Goal: Navigation & Orientation: Understand site structure

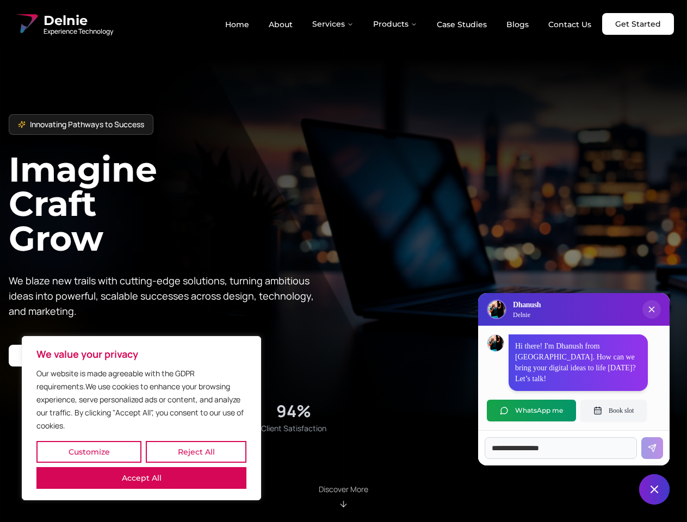
click at [89, 452] on button "Customize" at bounding box center [88, 452] width 105 height 22
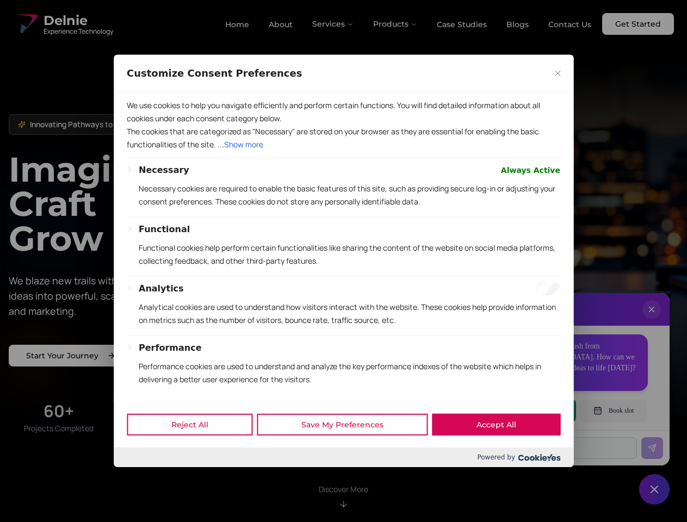
click at [196, 452] on div at bounding box center [343, 261] width 687 height 522
click at [141, 467] on div "Customize Consent Preferences We use cookies to help you navigate efficiently a…" at bounding box center [344, 261] width 460 height 412
click at [343, 261] on p "Functional cookies help perform certain functionalities like sharing the conten…" at bounding box center [350, 254] width 422 height 26
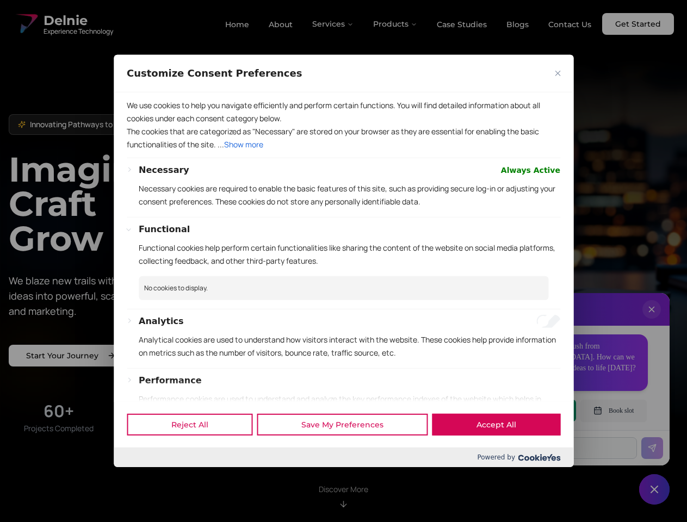
click at [333, 24] on div at bounding box center [343, 261] width 687 height 522
click at [395, 24] on div at bounding box center [343, 261] width 687 height 522
click at [652, 320] on div at bounding box center [343, 261] width 687 height 522
click at [531, 411] on div "Reject All Save My Preferences Accept All" at bounding box center [344, 424] width 460 height 46
click at [614, 411] on div at bounding box center [343, 261] width 687 height 522
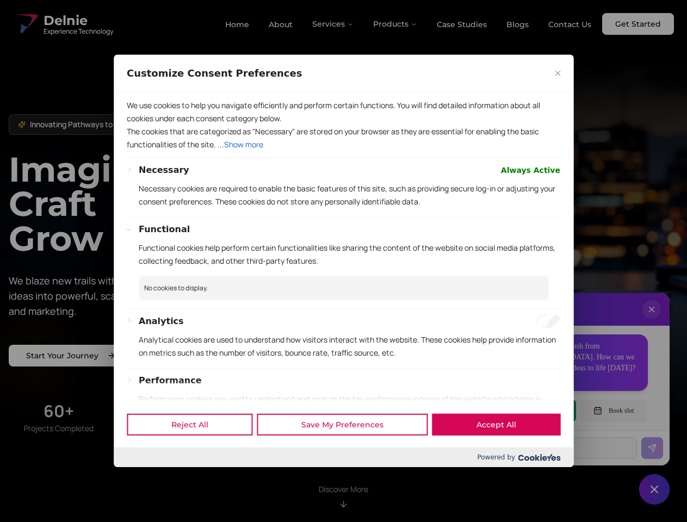
click at [654, 490] on div at bounding box center [343, 261] width 687 height 522
